Goal: Task Accomplishment & Management: Manage account settings

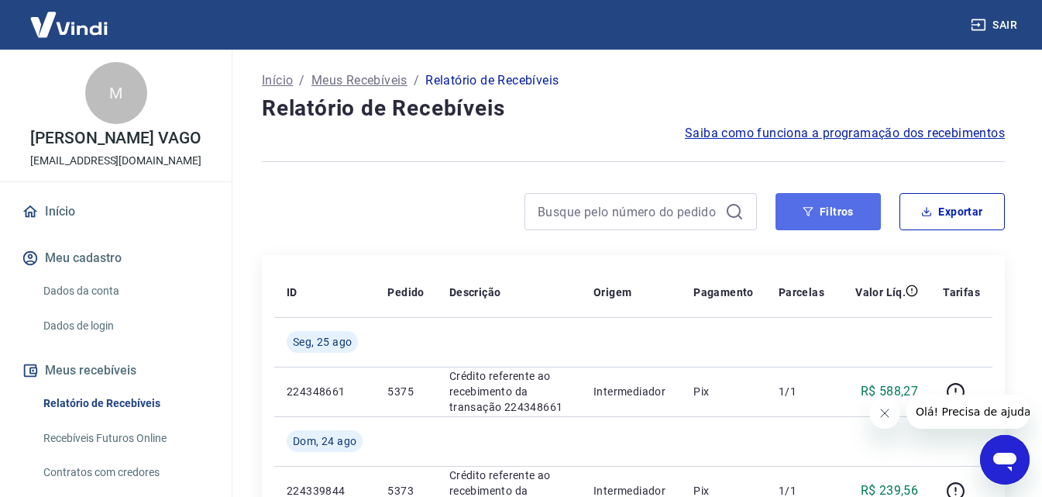
click at [830, 212] on button "Filtros" at bounding box center [828, 211] width 105 height 37
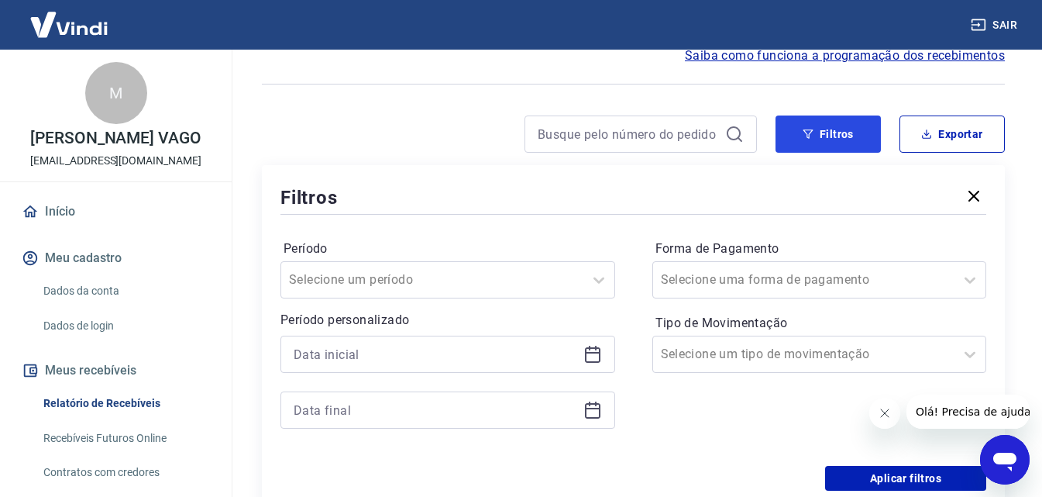
scroll to position [155, 0]
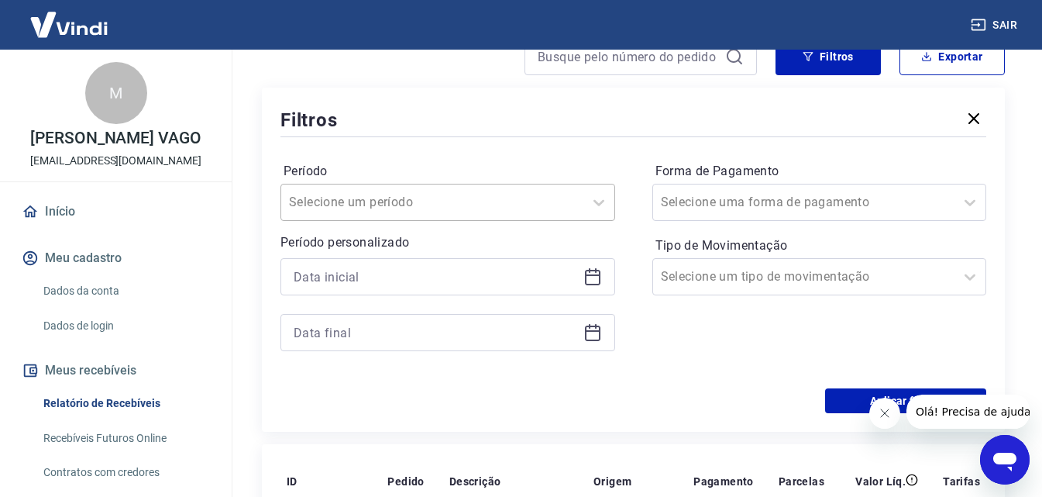
click at [418, 200] on input "Período" at bounding box center [367, 202] width 157 height 19
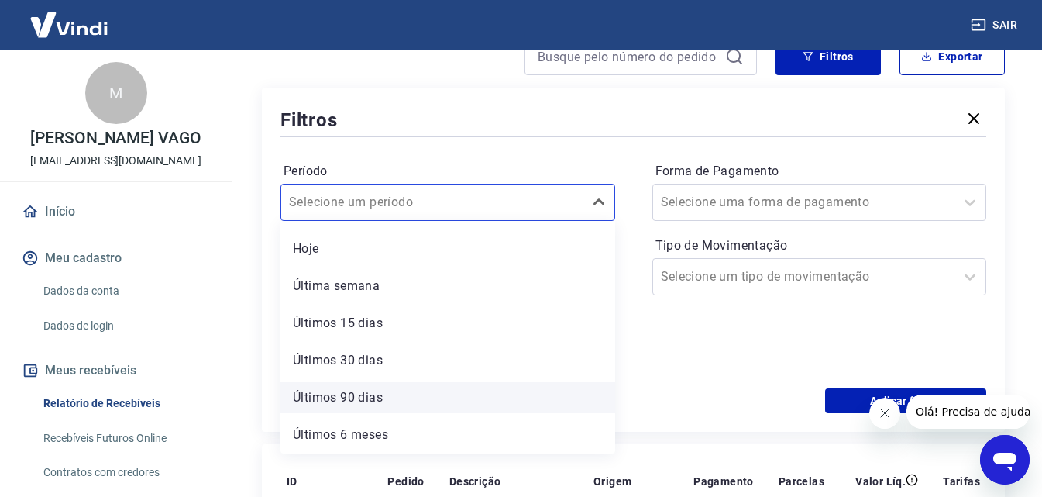
scroll to position [0, 0]
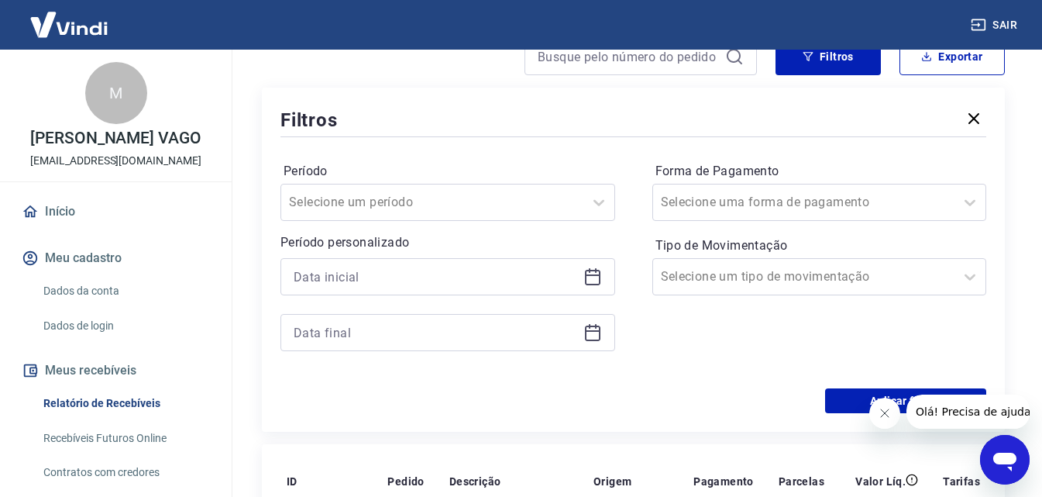
click at [264, 262] on div "Filtros Período Selecione um período Período personalizado Forma de Pagamento S…" at bounding box center [633, 260] width 743 height 344
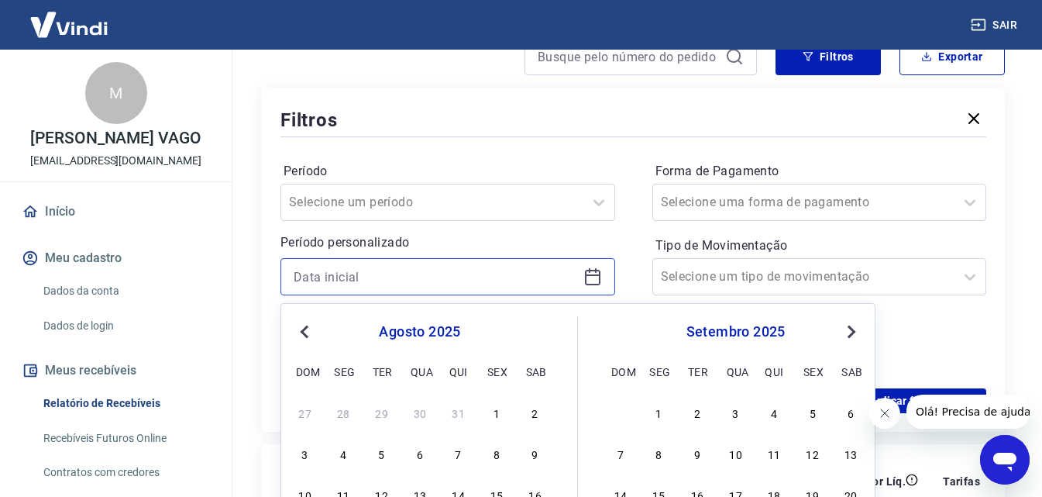
click at [348, 273] on input at bounding box center [436, 276] width 284 height 23
click at [306, 333] on span "Previous Month" at bounding box center [306, 331] width 0 height 18
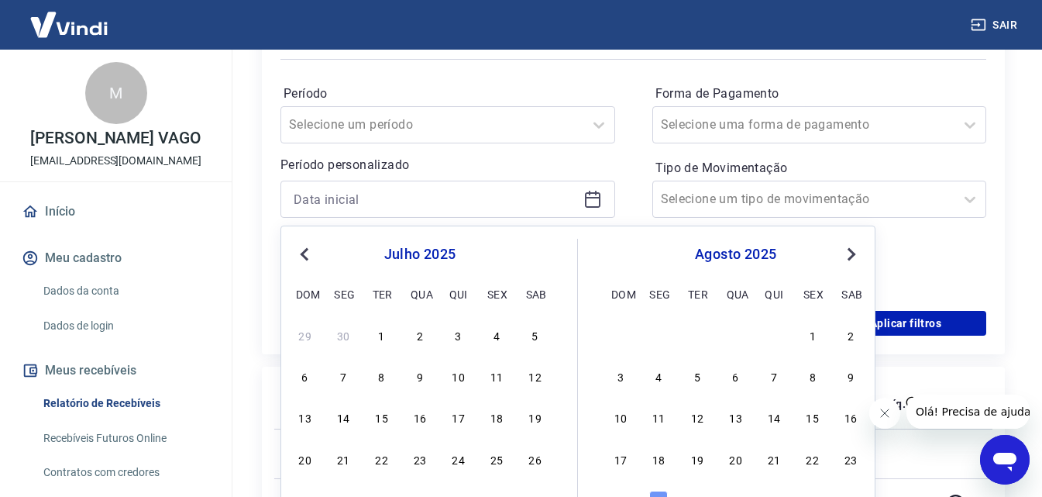
scroll to position [310, 0]
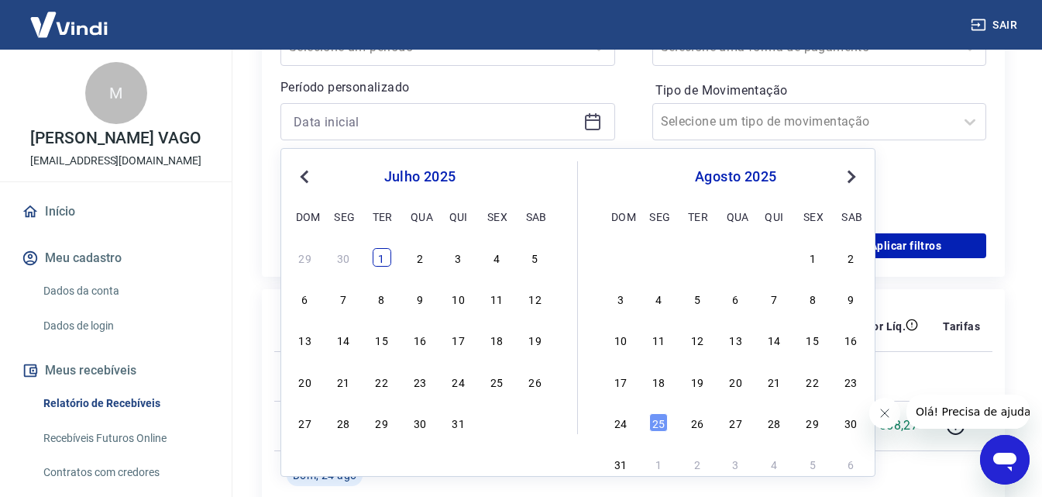
click at [375, 257] on div "1" at bounding box center [382, 257] width 19 height 19
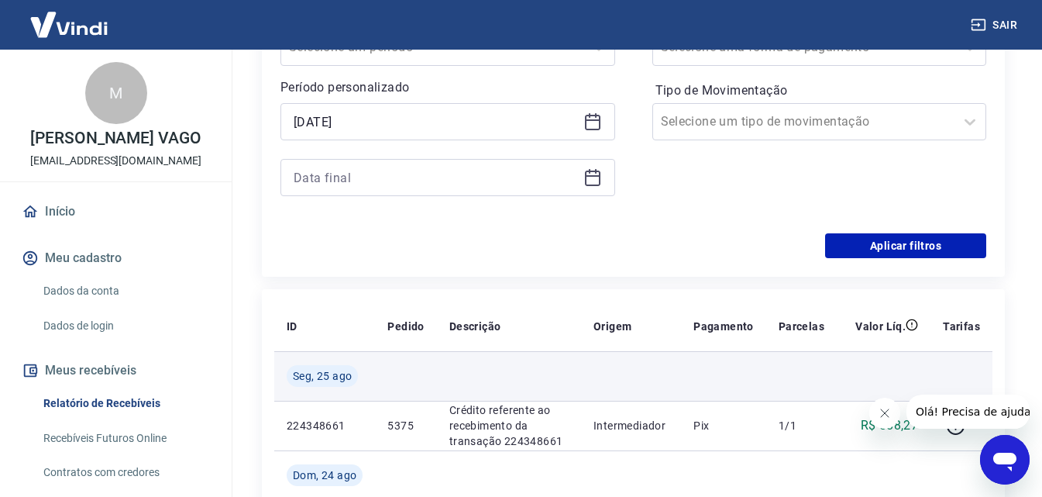
type input "[DATE]"
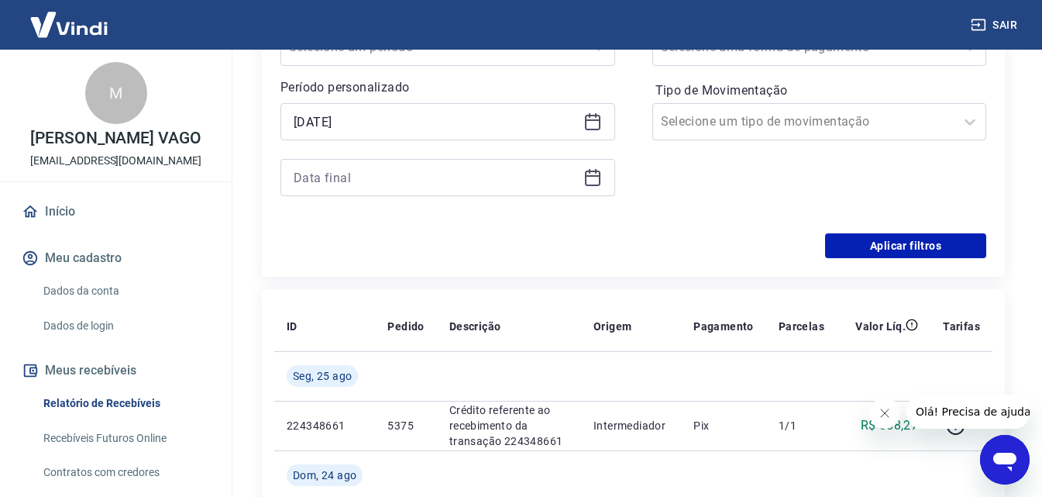
click at [594, 182] on icon at bounding box center [593, 177] width 19 height 19
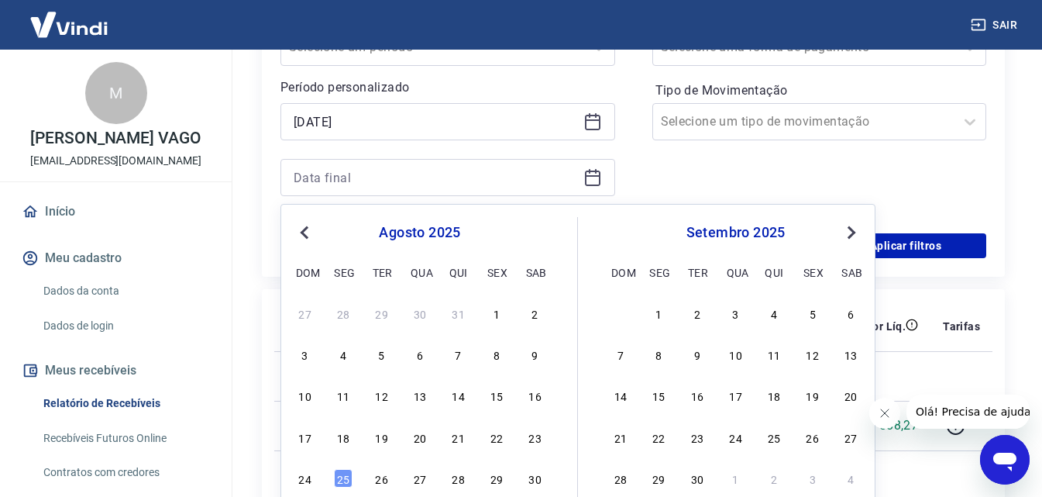
click at [306, 232] on span "Previous Month" at bounding box center [306, 232] width 0 height 18
drag, startPoint x: 455, startPoint y: 481, endPoint x: 218, endPoint y: 373, distance: 260.5
click at [455, 477] on div "31" at bounding box center [459, 478] width 19 height 19
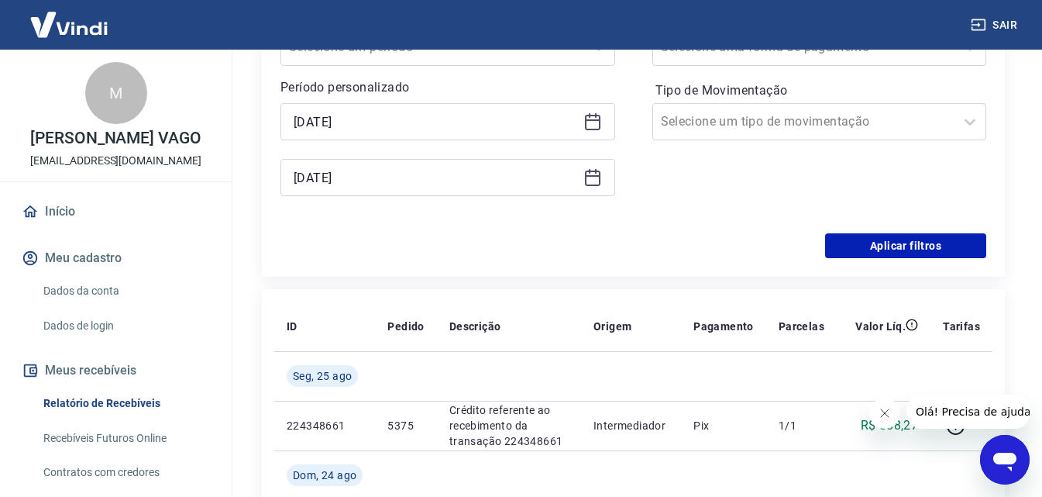
type input "[DATE]"
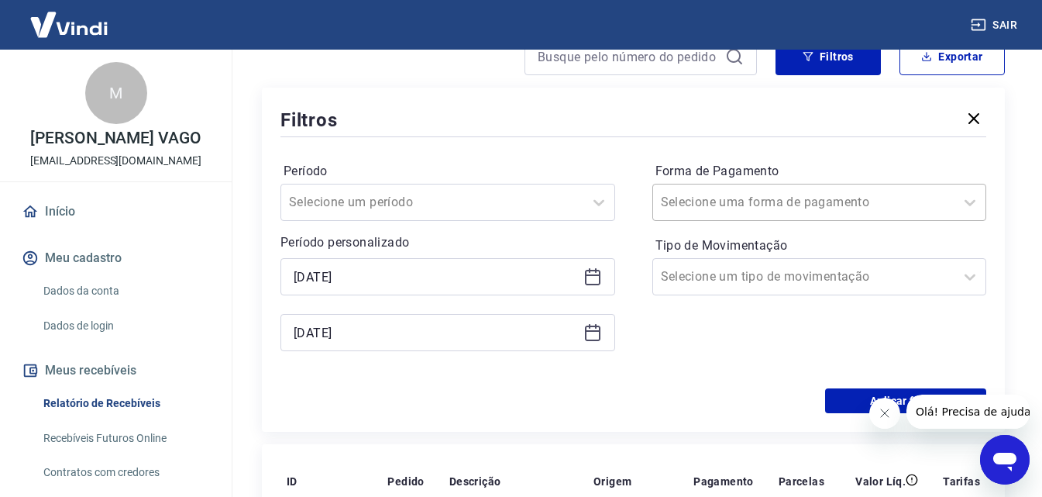
click at [740, 204] on input "Forma de Pagamento" at bounding box center [739, 202] width 157 height 19
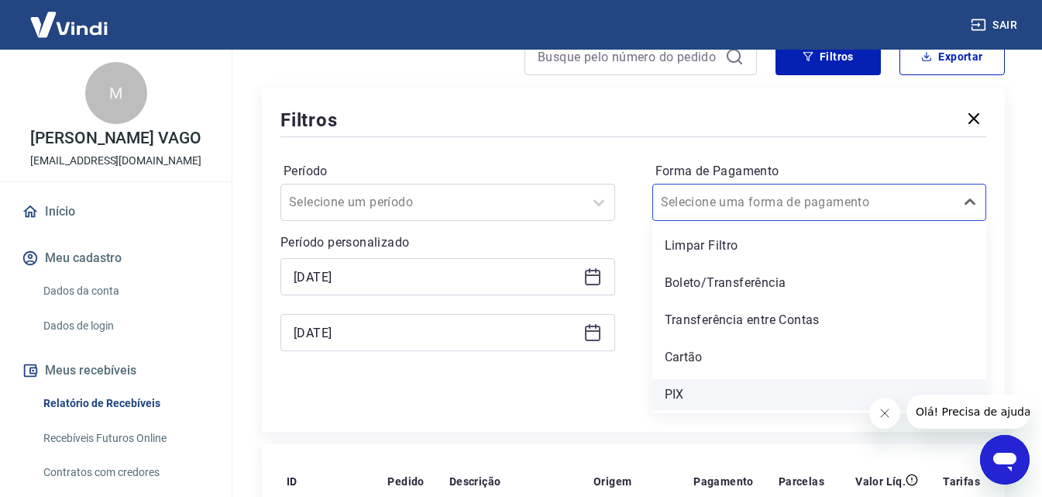
click at [694, 395] on div "PIX" at bounding box center [820, 394] width 335 height 31
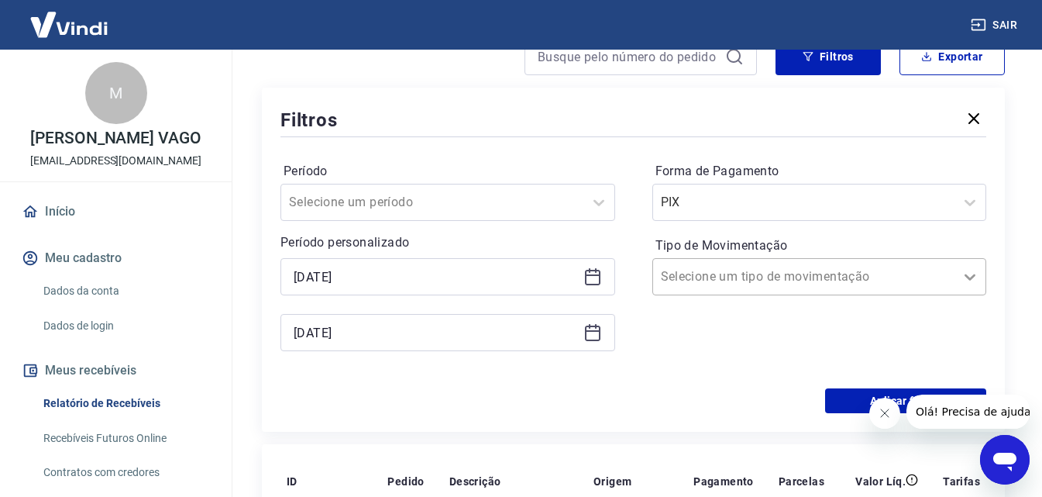
click at [971, 277] on icon at bounding box center [970, 276] width 19 height 19
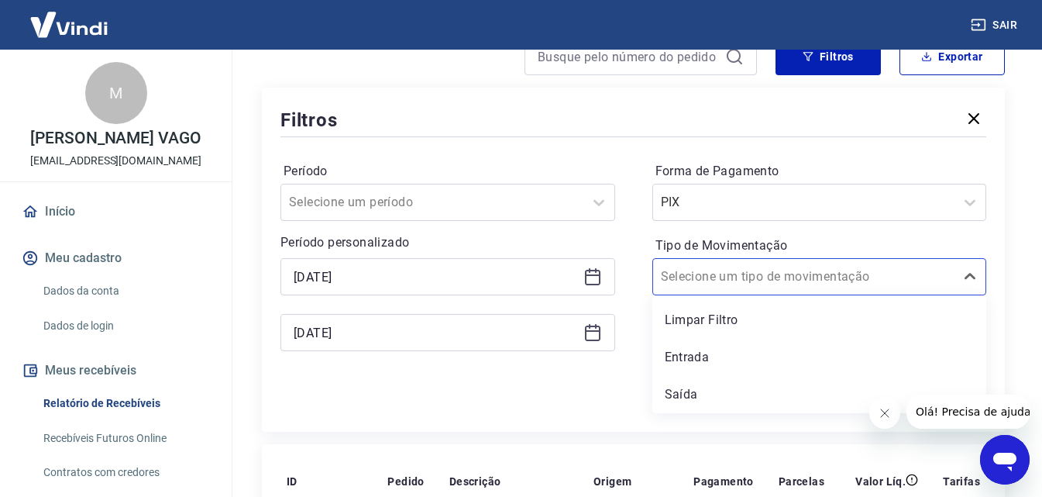
click at [706, 361] on div "Entrada" at bounding box center [820, 357] width 335 height 31
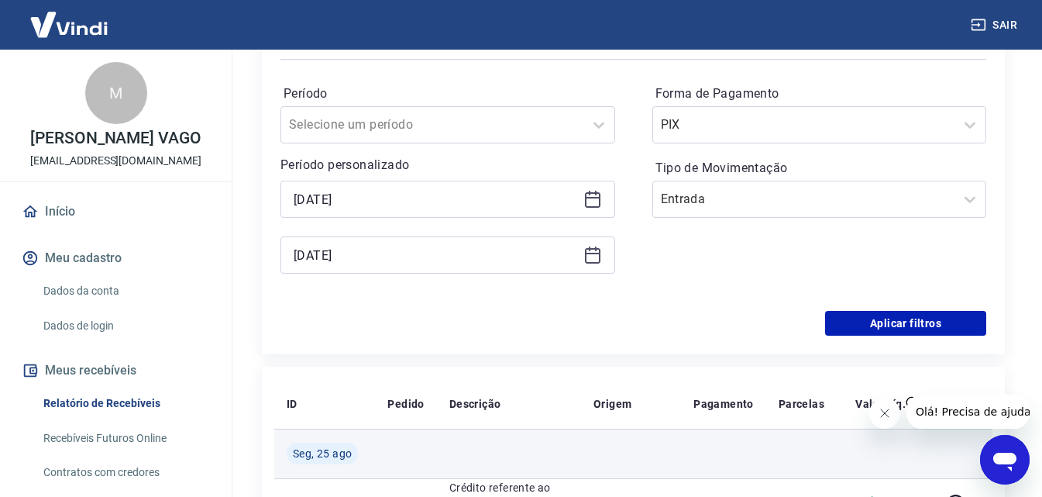
scroll to position [310, 0]
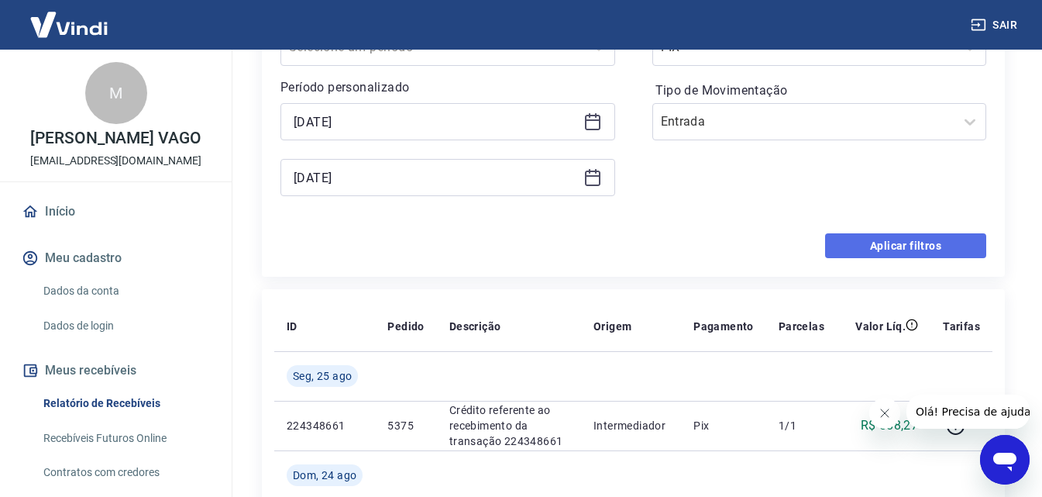
click at [909, 244] on button "Aplicar filtros" at bounding box center [905, 245] width 161 height 25
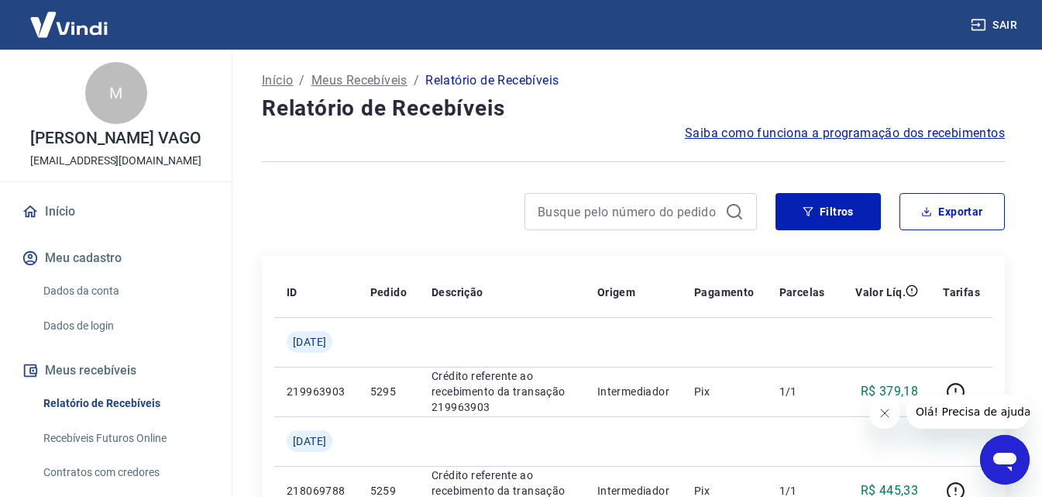
click at [886, 409] on icon "Fechar mensagem da empresa" at bounding box center [884, 413] width 12 height 12
click at [963, 214] on button "Exportar" at bounding box center [952, 211] width 105 height 37
type input "[DATE]"
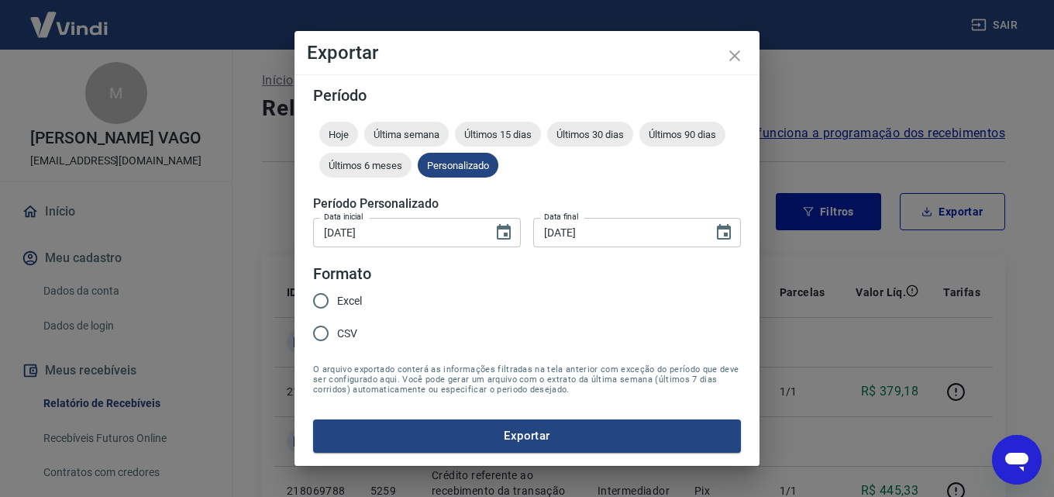
click at [321, 301] on input "Excel" at bounding box center [321, 300] width 33 height 33
radio input "true"
click at [528, 437] on button "Exportar" at bounding box center [527, 435] width 428 height 33
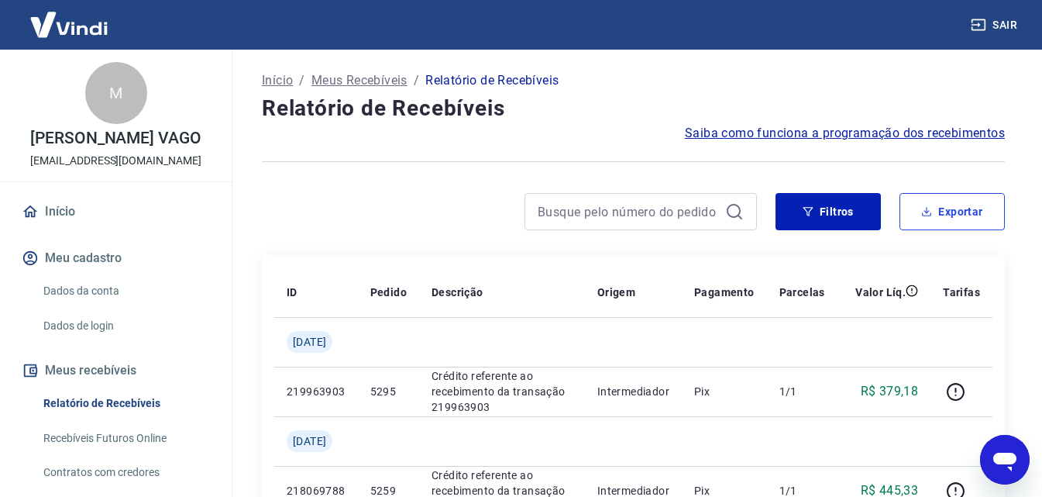
click at [939, 221] on button "Exportar" at bounding box center [952, 211] width 105 height 37
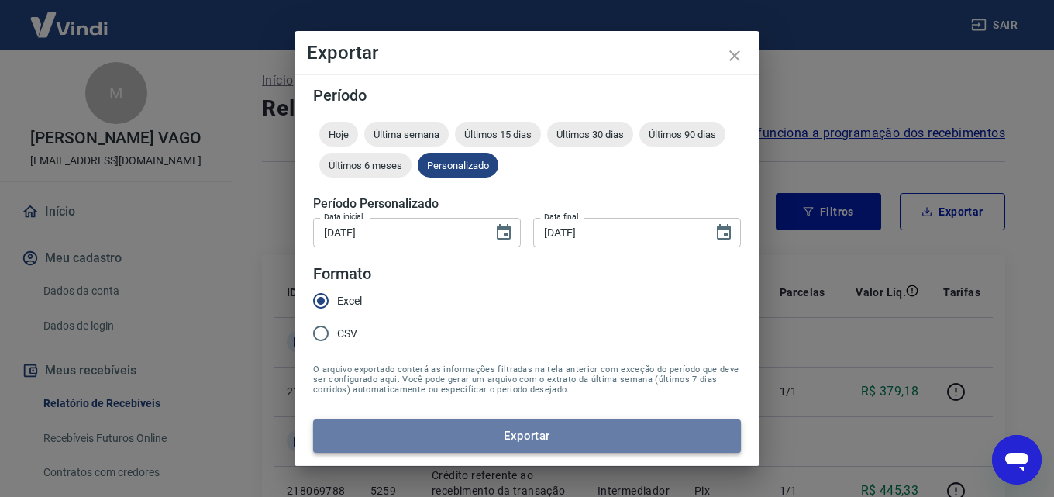
click at [529, 433] on button "Exportar" at bounding box center [527, 435] width 428 height 33
